Goal: Task Accomplishment & Management: Use online tool/utility

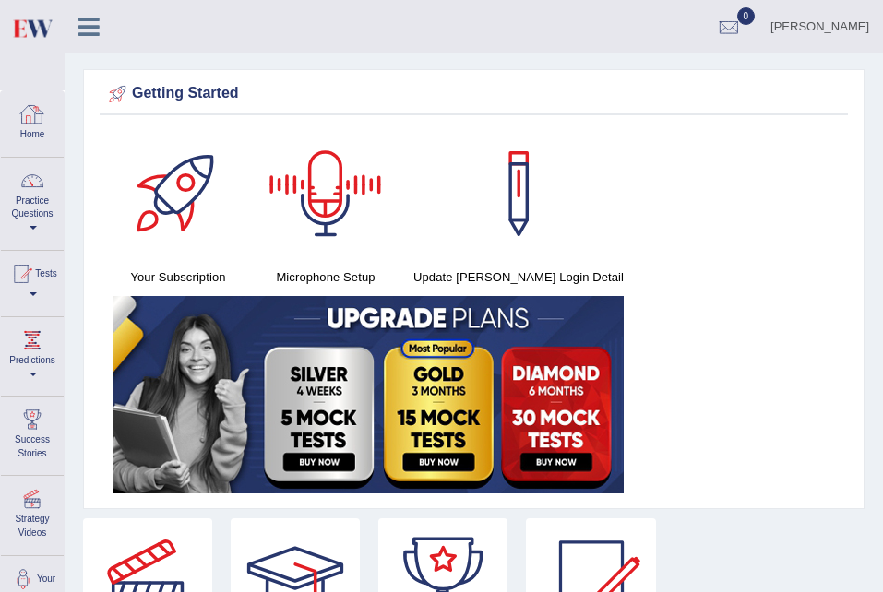
click at [5, 113] on link "Home" at bounding box center [32, 121] width 63 height 60
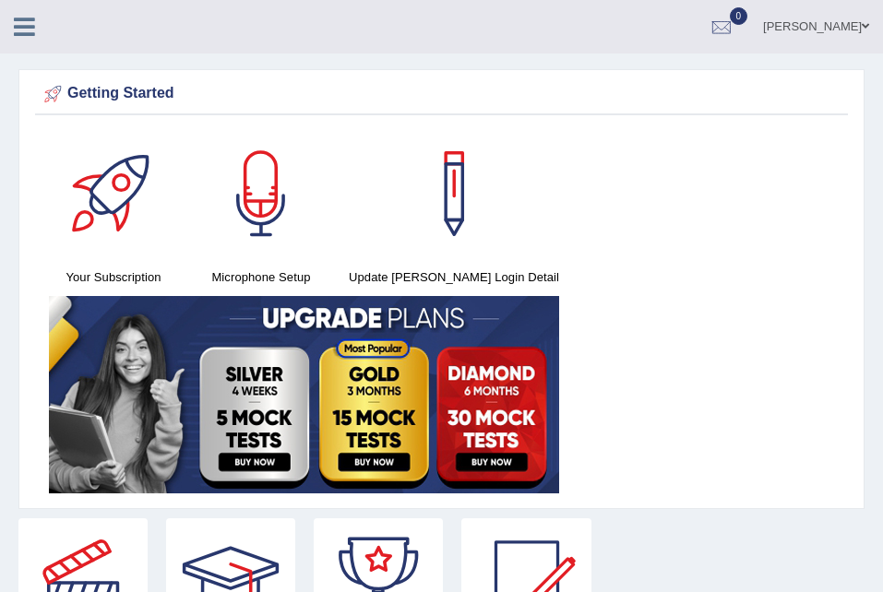
click at [20, 36] on icon at bounding box center [24, 27] width 21 height 24
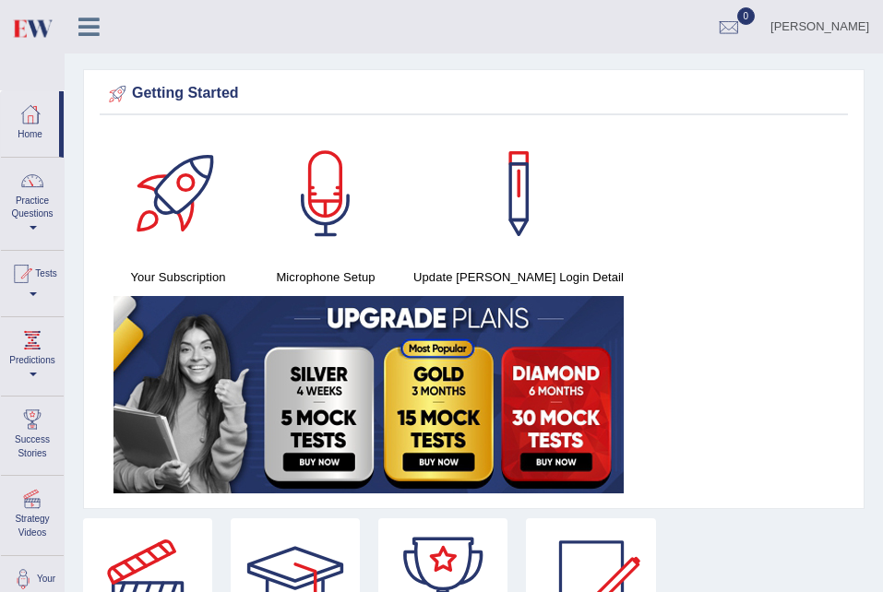
click at [32, 196] on link "Practice Questions" at bounding box center [32, 201] width 63 height 87
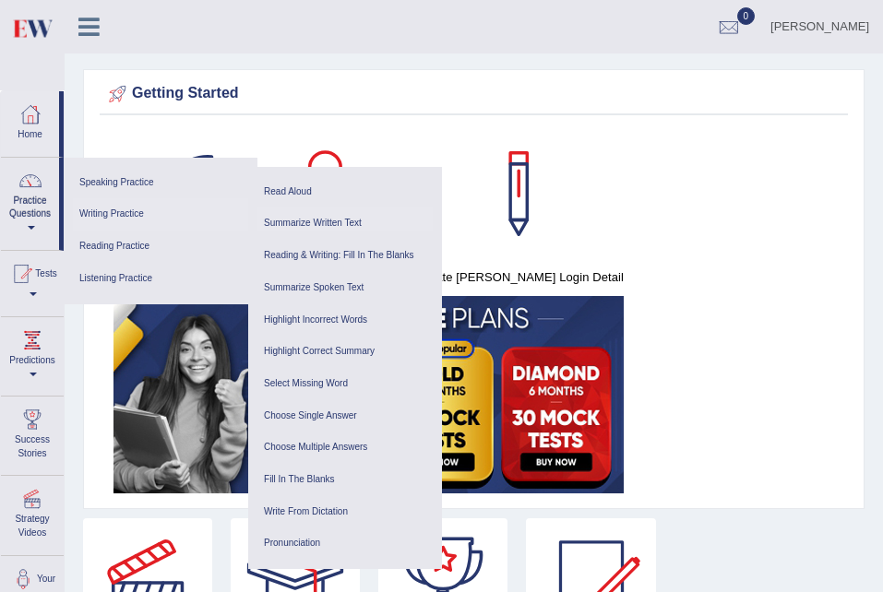
click at [328, 220] on link "Summarize Written Text" at bounding box center [344, 224] width 175 height 32
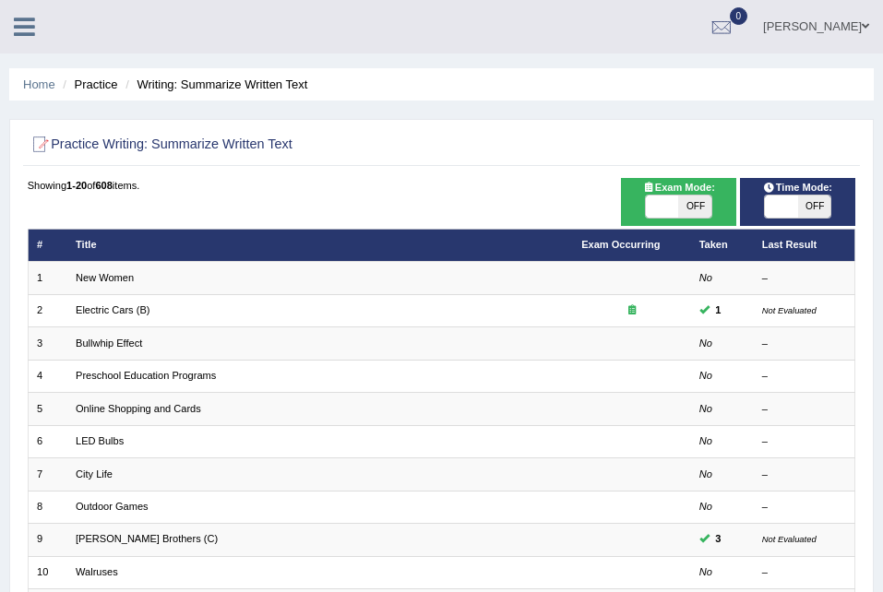
click at [21, 49] on div "[PERSON_NAME] Toggle navigation Username: seruwaia_parramatta Access Type: Onli…" at bounding box center [441, 26] width 883 height 53
click at [21, 42] on div "[PERSON_NAME] Toggle navigation Username: seruwaia_parramatta Access Type: Onli…" at bounding box center [441, 26] width 883 height 53
click at [25, 28] on icon at bounding box center [24, 27] width 21 height 24
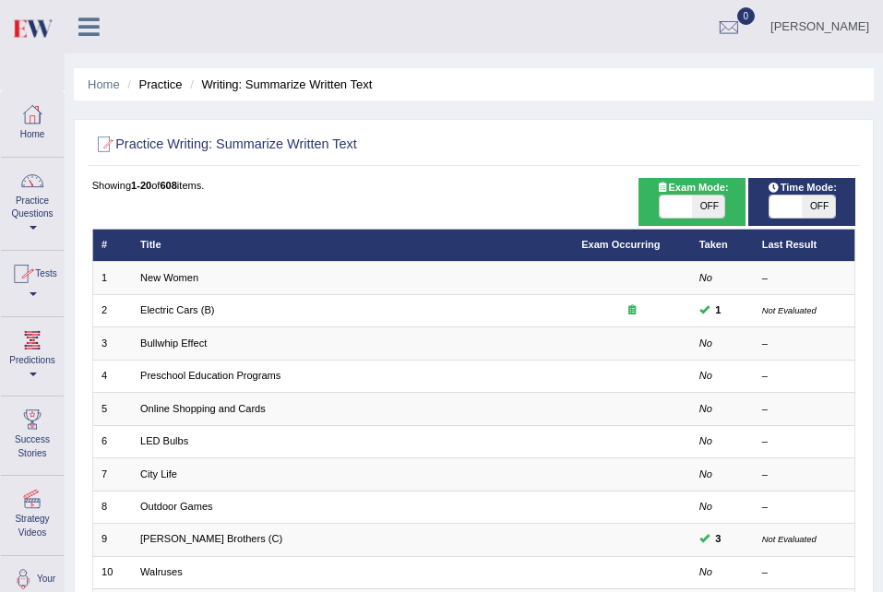
click at [35, 280] on div at bounding box center [21, 274] width 28 height 28
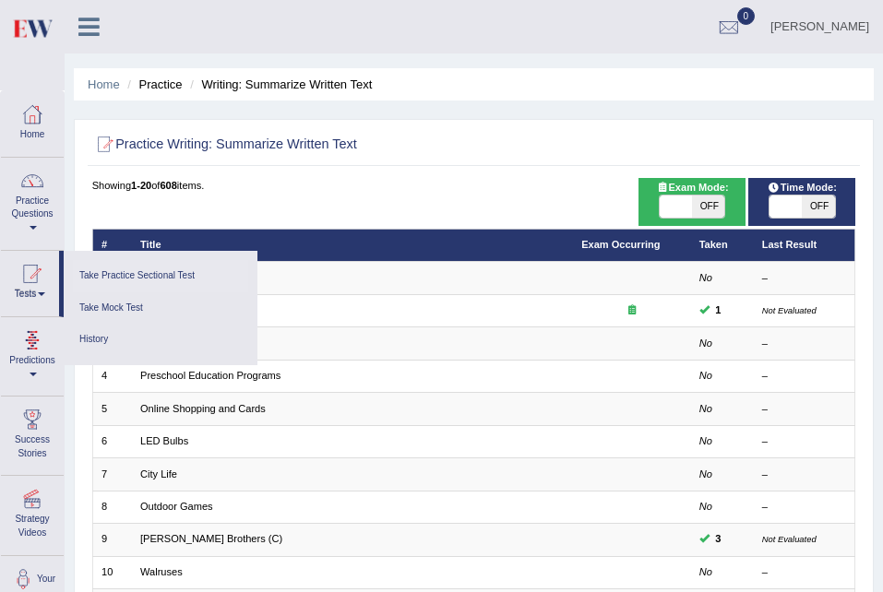
click at [129, 276] on link "Take Practice Sectional Test" at bounding box center [160, 276] width 175 height 32
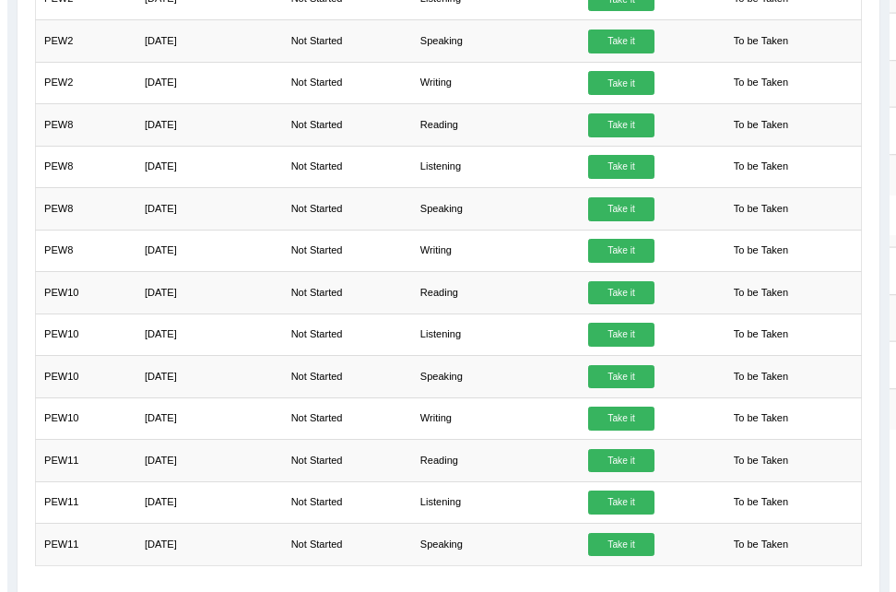
scroll to position [1445, 0]
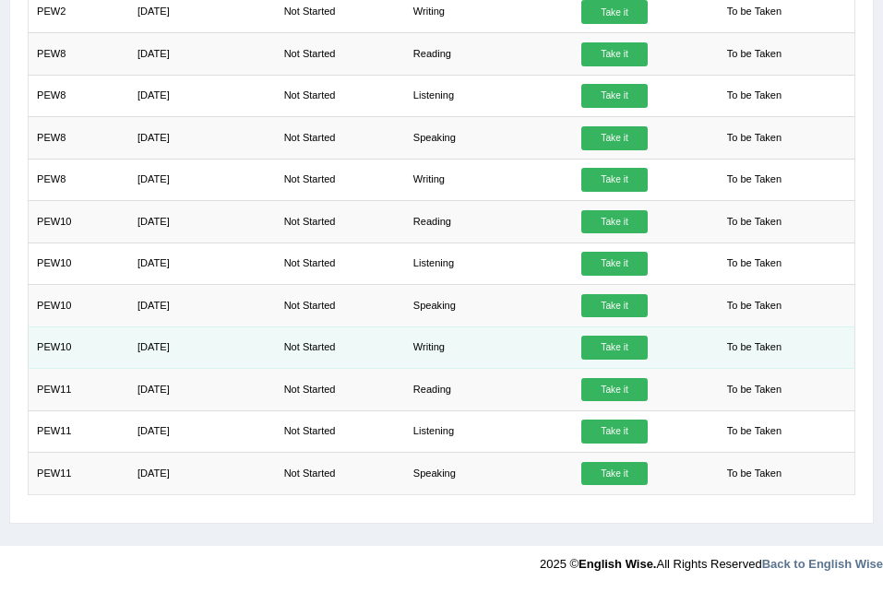
click at [604, 348] on link "Take it" at bounding box center [614, 348] width 66 height 24
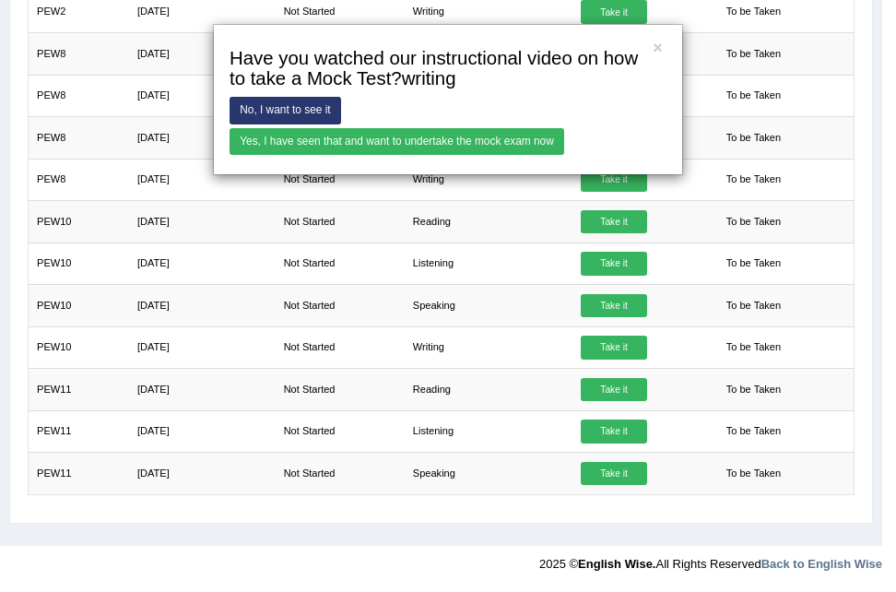
click at [388, 152] on link "Yes, I have seen that and want to undertake the mock exam now" at bounding box center [397, 141] width 335 height 27
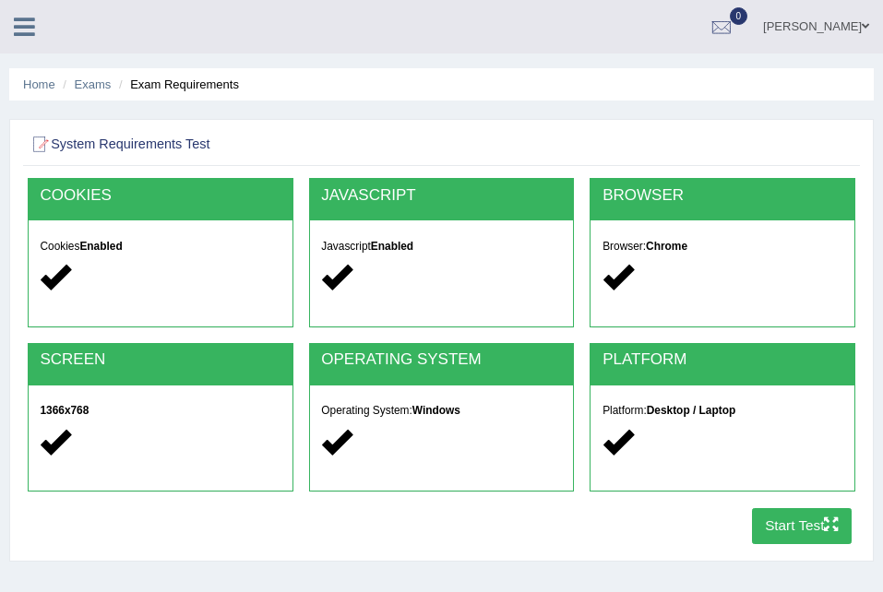
drag, startPoint x: 39, startPoint y: 29, endPoint x: 9, endPoint y: 35, distance: 30.2
click at [9, 35] on link at bounding box center [24, 25] width 49 height 28
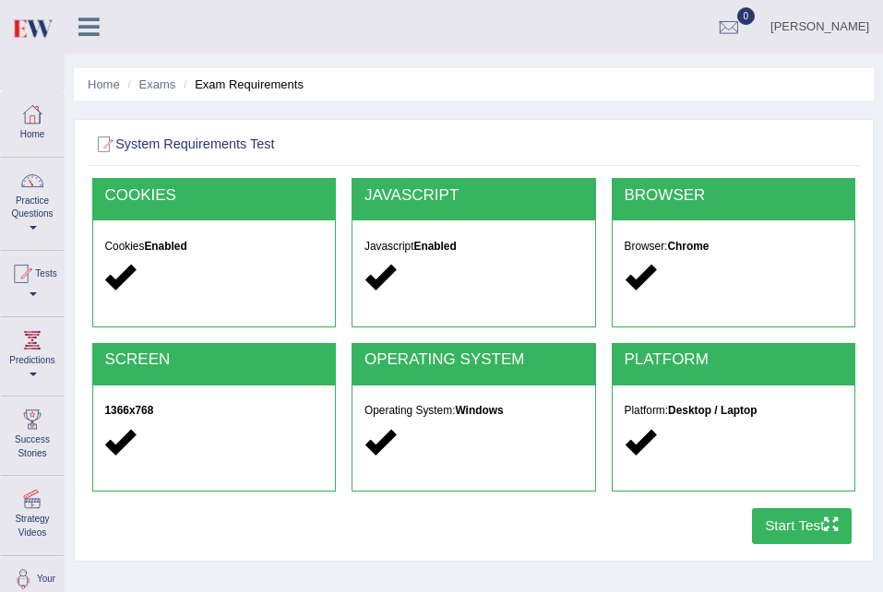
click at [9, 35] on link at bounding box center [32, 44] width 61 height 71
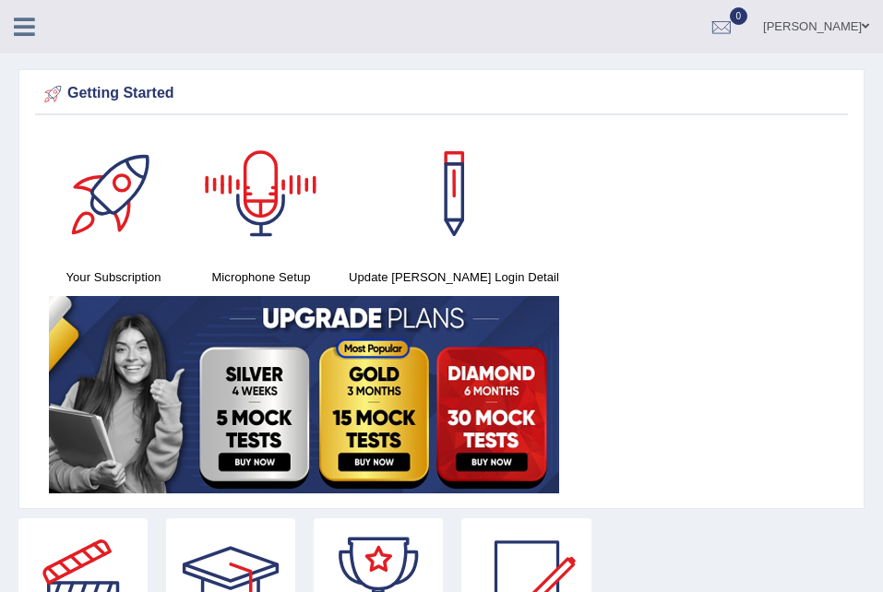
click at [27, 30] on icon at bounding box center [24, 27] width 21 height 24
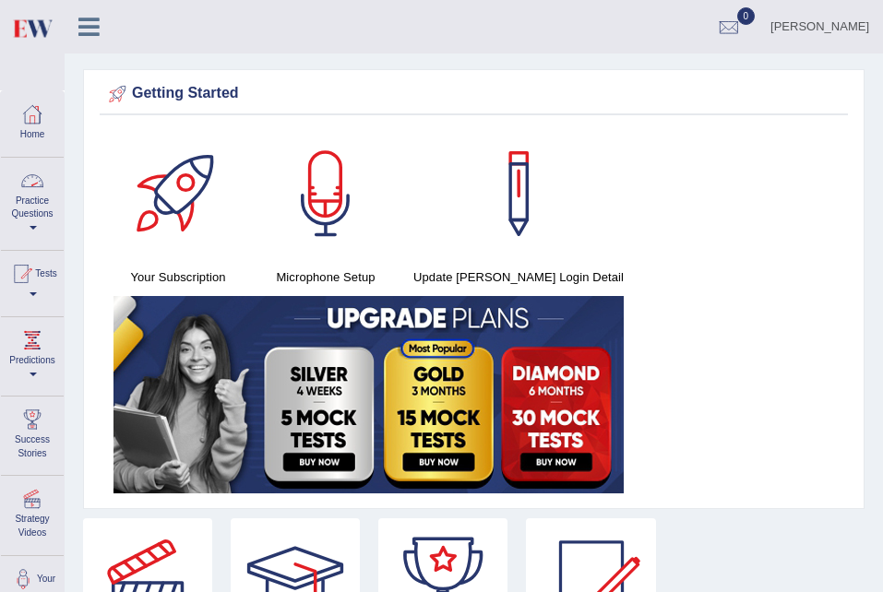
click at [36, 216] on link "Practice Questions" at bounding box center [32, 201] width 63 height 87
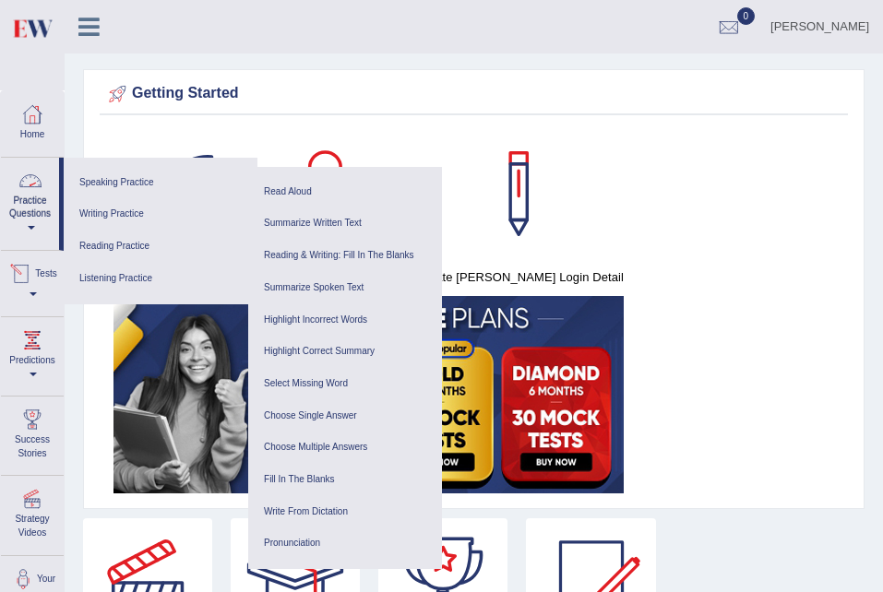
click at [34, 302] on link "Tests" at bounding box center [32, 281] width 63 height 60
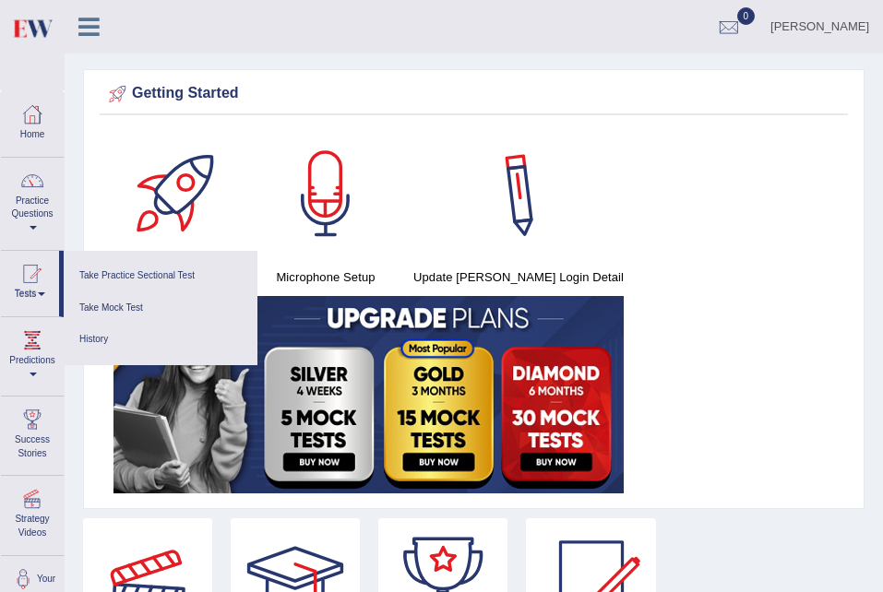
click at [101, 552] on div at bounding box center [147, 582] width 129 height 129
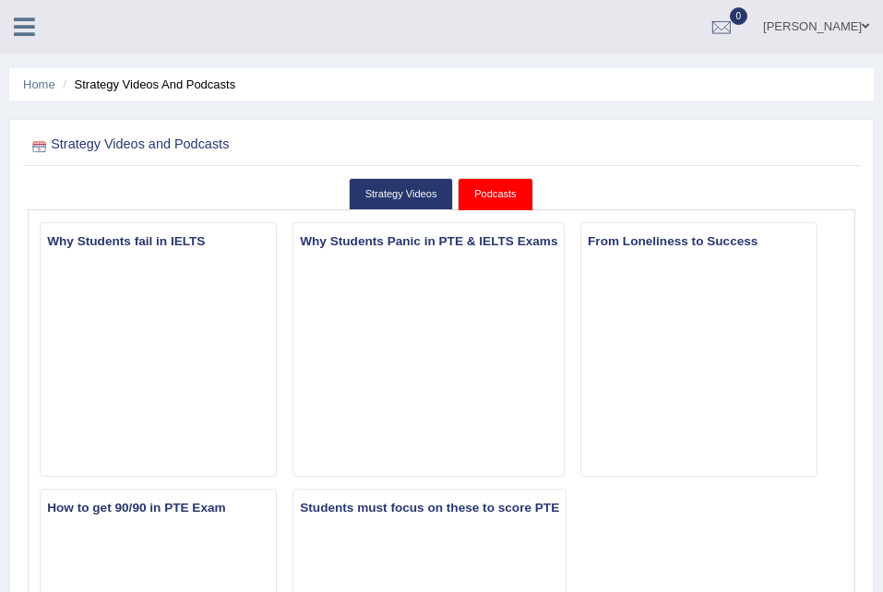
click at [21, 5] on div at bounding box center [32, 20] width 65 height 41
click at [18, 30] on icon at bounding box center [24, 27] width 21 height 24
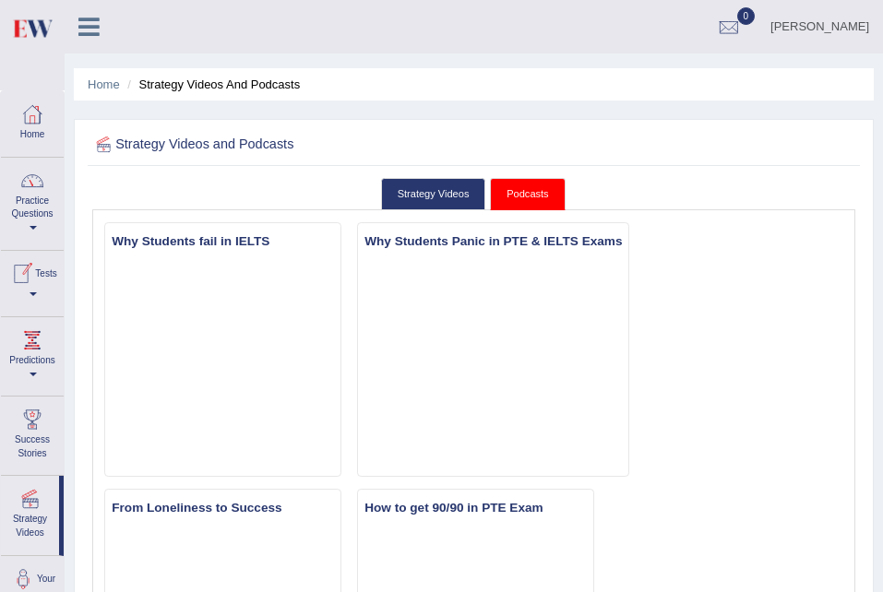
click at [35, 279] on div at bounding box center [21, 274] width 28 height 28
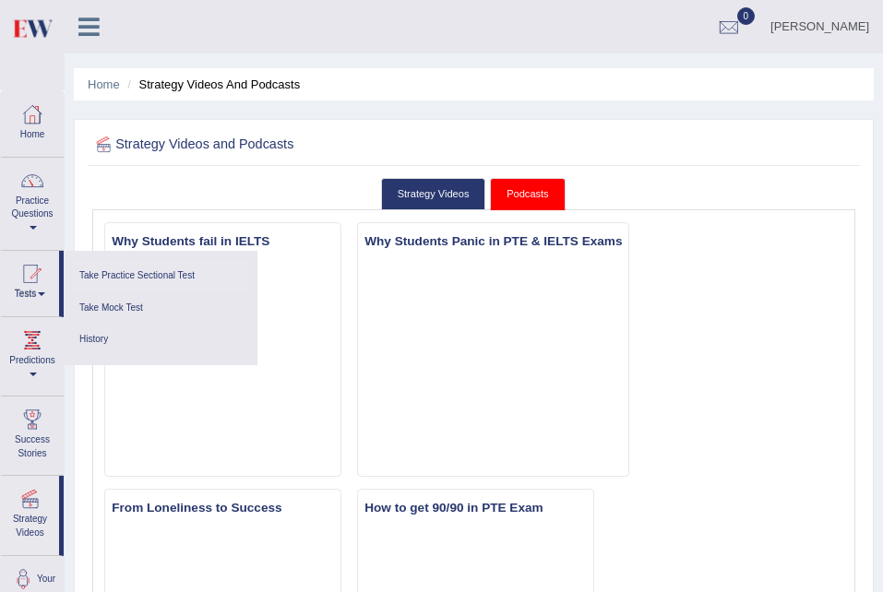
click at [153, 274] on link "Take Practice Sectional Test" at bounding box center [160, 276] width 175 height 32
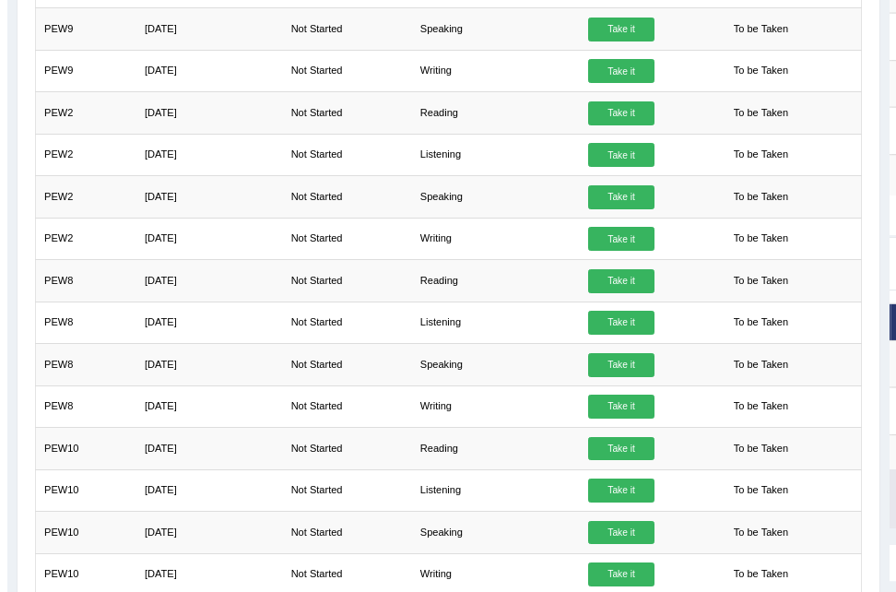
scroll to position [1445, 0]
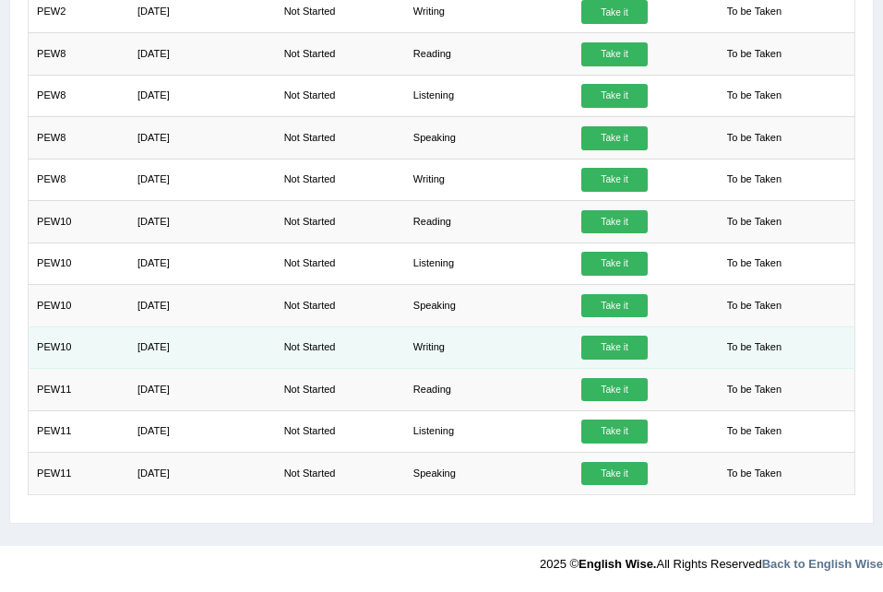
click at [433, 341] on td "Writing" at bounding box center [488, 347] width 168 height 42
click at [611, 345] on link "Take it" at bounding box center [614, 348] width 66 height 24
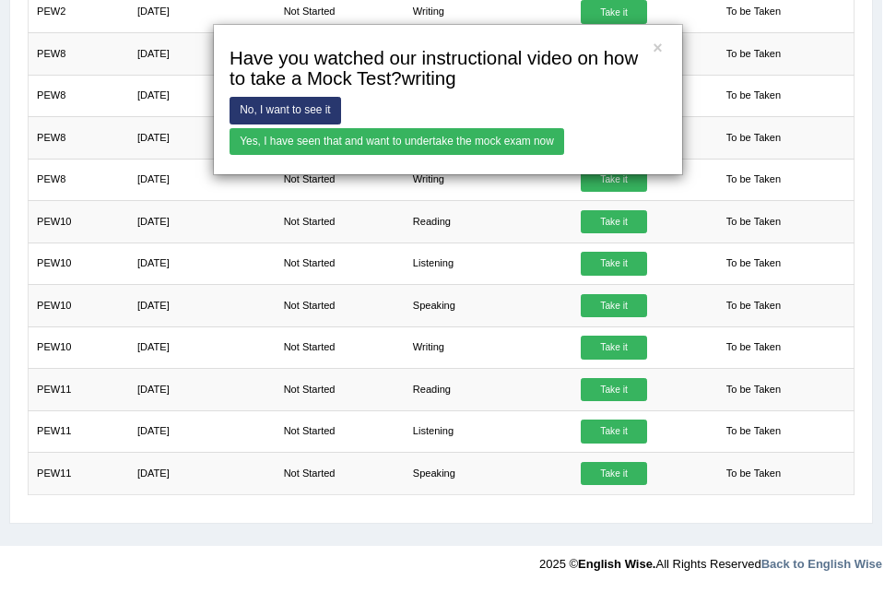
click at [485, 147] on link "Yes, I have seen that and want to undertake the mock exam now" at bounding box center [397, 141] width 335 height 27
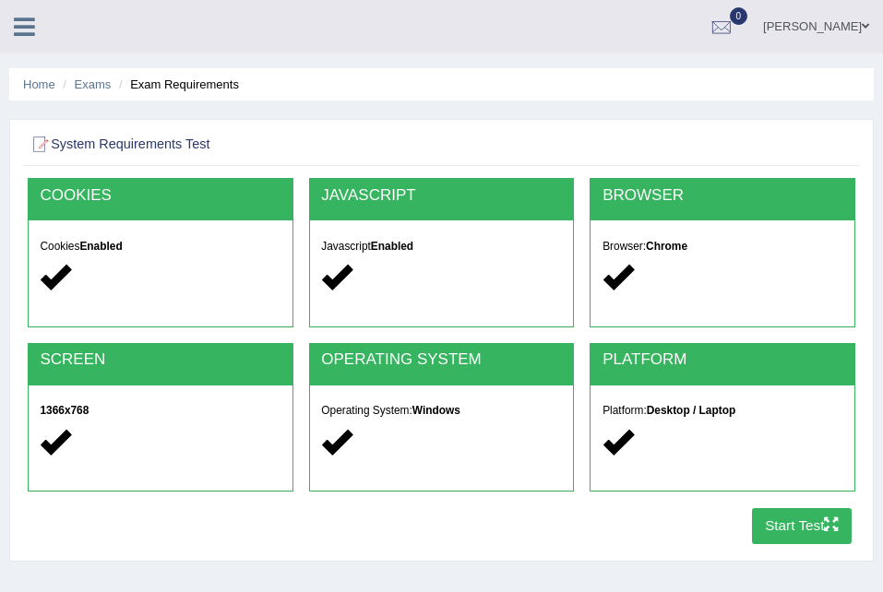
click at [806, 526] on button "Start Test" at bounding box center [802, 526] width 101 height 36
